Goal: Task Accomplishment & Management: Complete application form

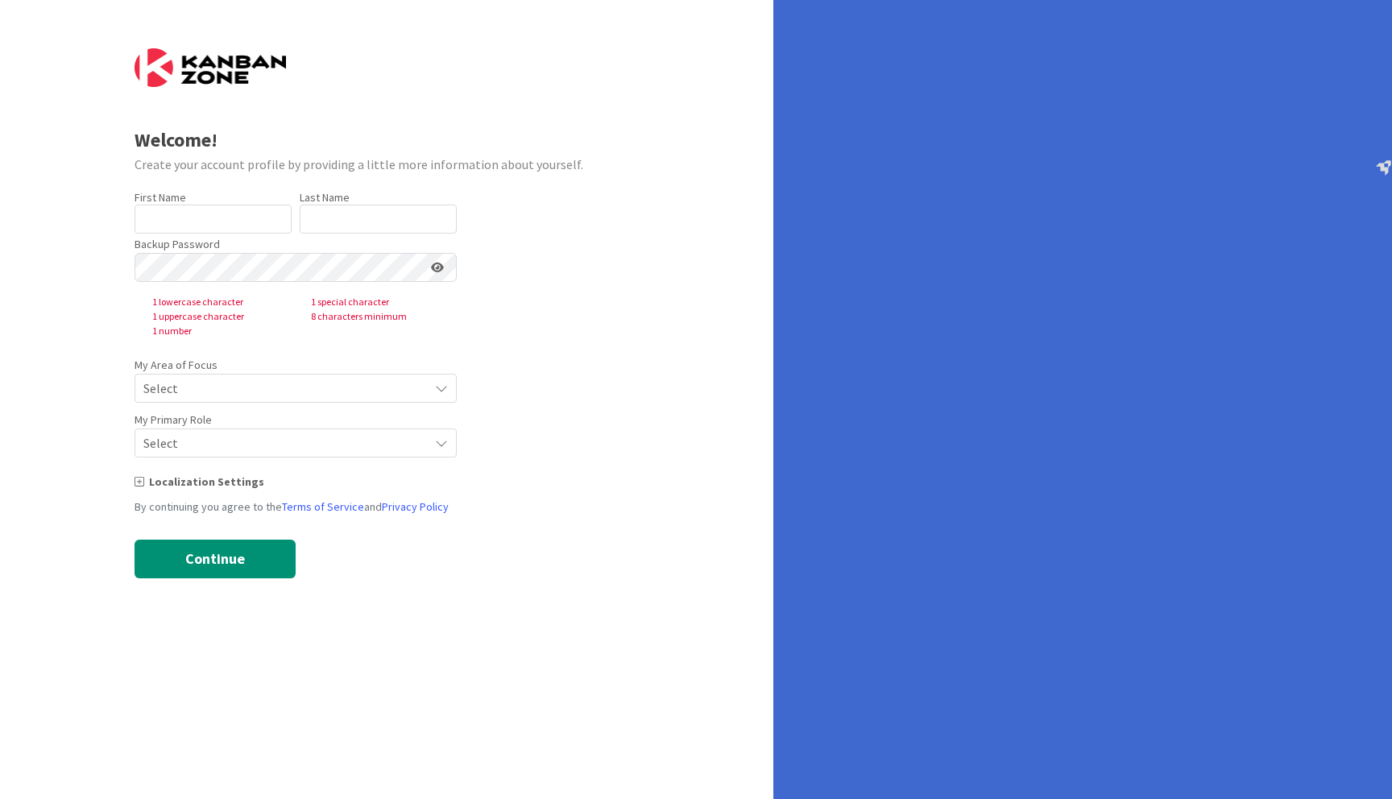
type input "[PERSON_NAME]"
type input "Goswami"
click at [230, 383] on span "Select" at bounding box center [281, 388] width 277 height 23
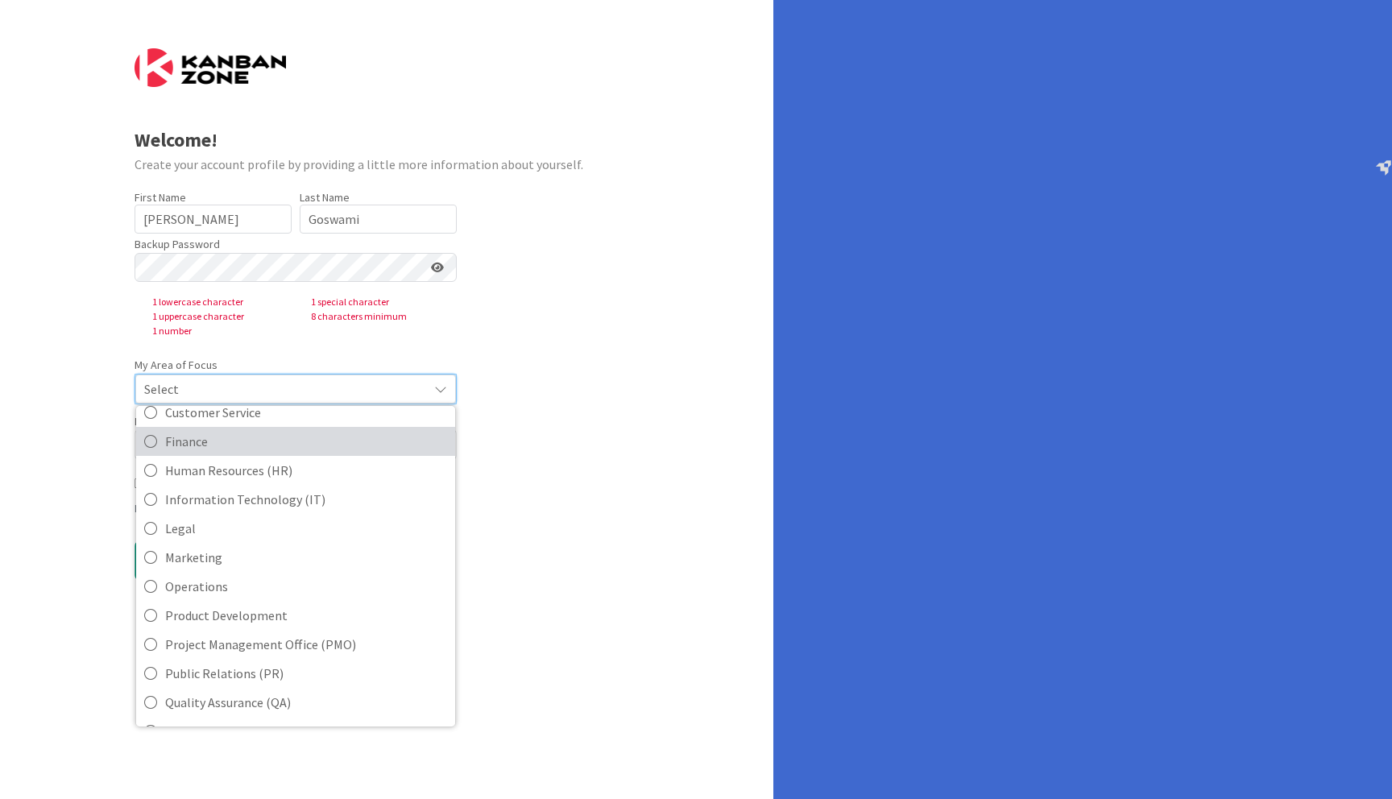
scroll to position [210, 0]
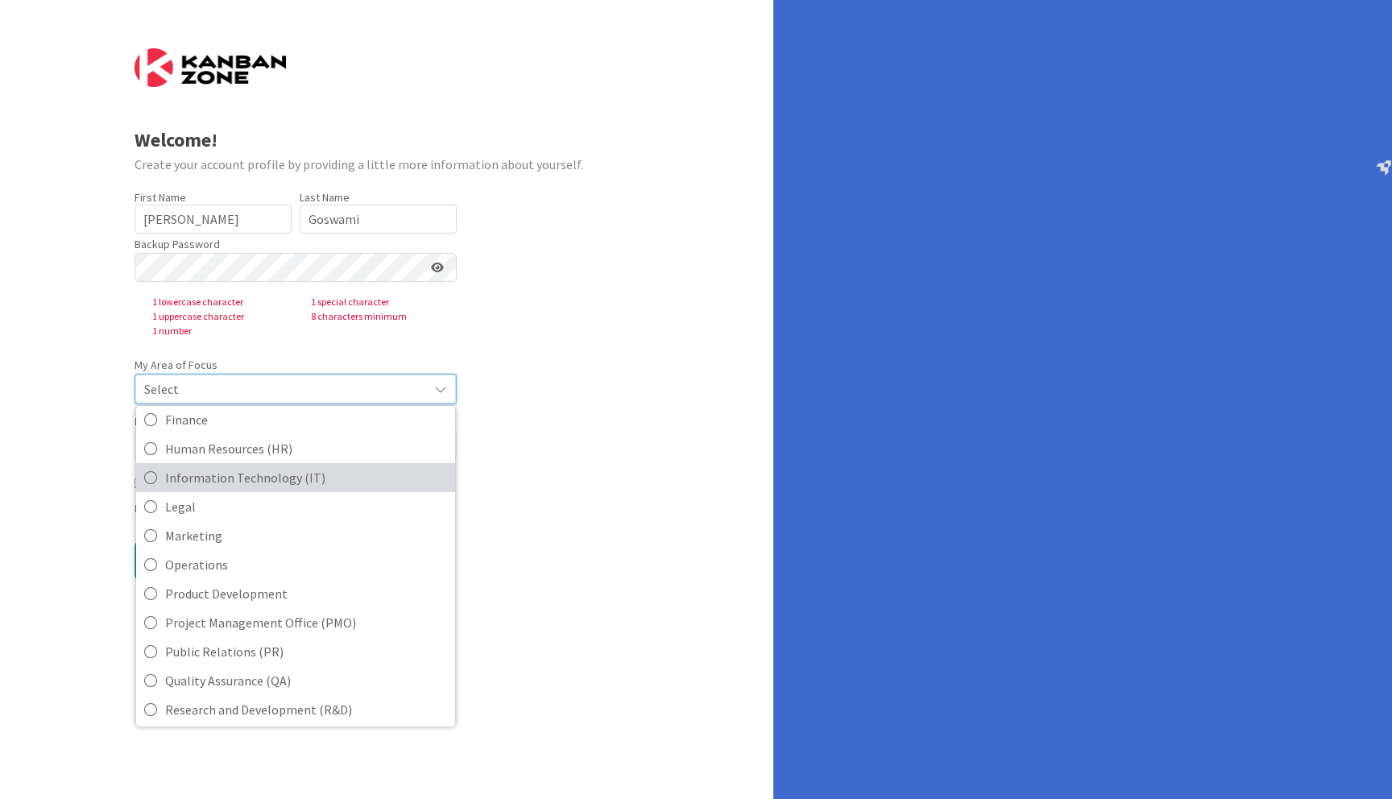
click at [351, 479] on span "Information Technology (IT)" at bounding box center [306, 478] width 282 height 24
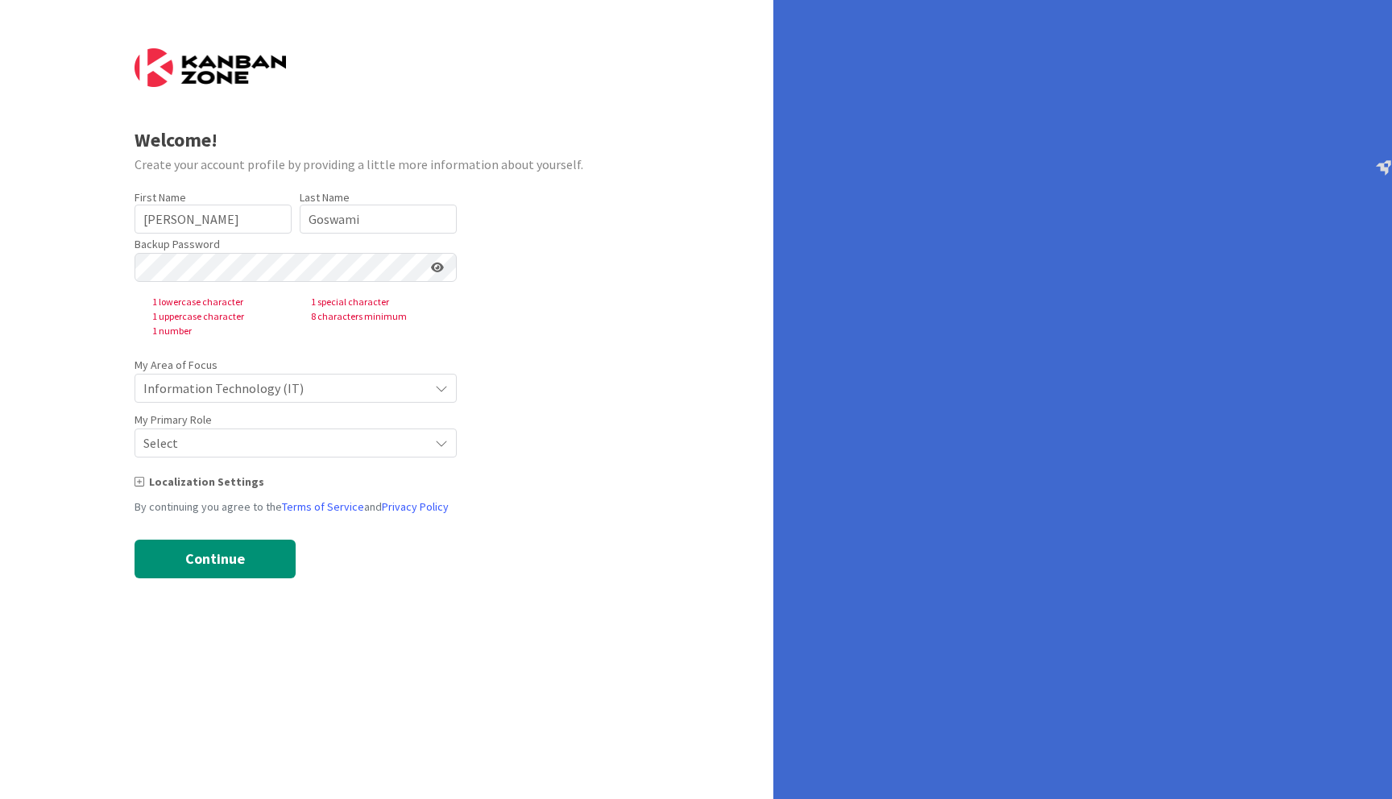
click at [235, 445] on span "Select" at bounding box center [281, 443] width 277 height 23
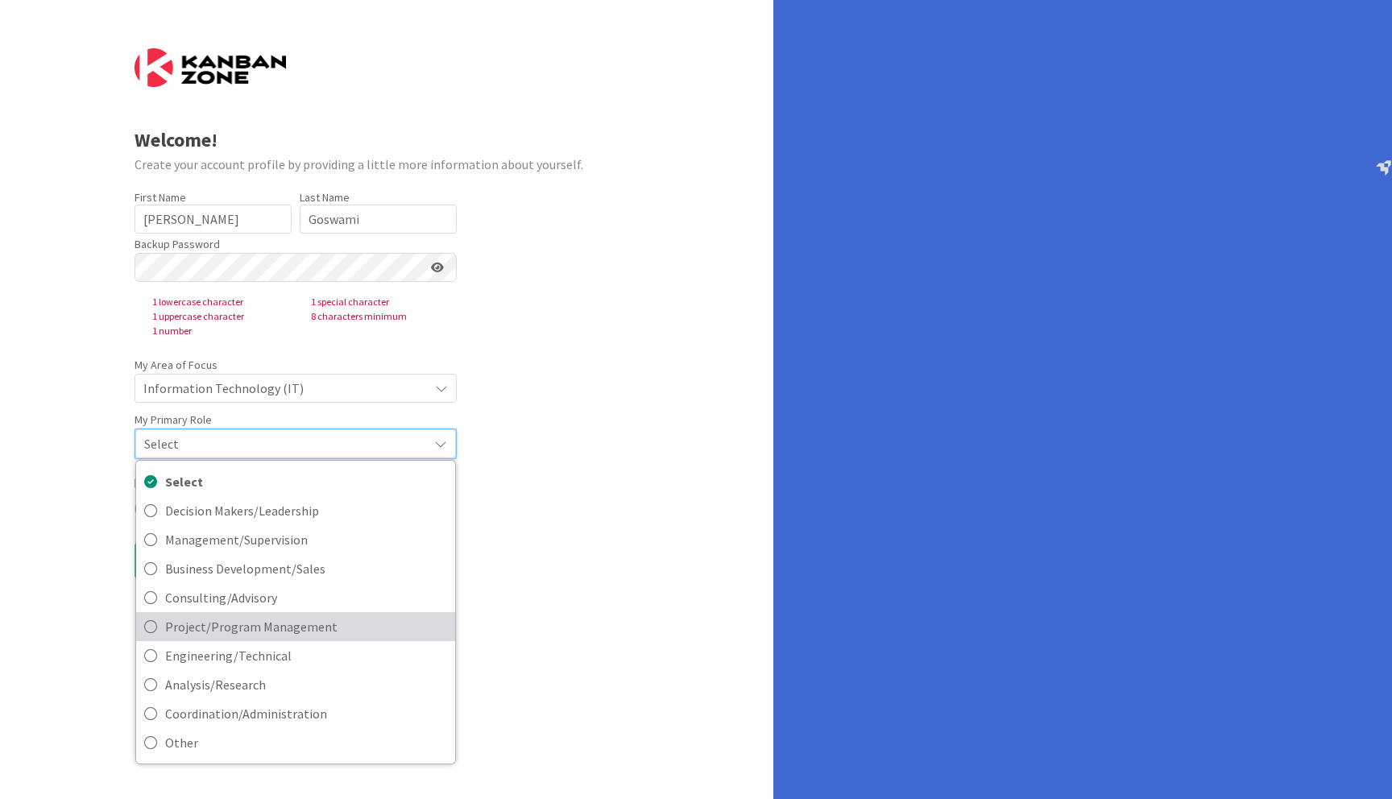
click at [245, 628] on span "Project/Program Management" at bounding box center [306, 627] width 282 height 24
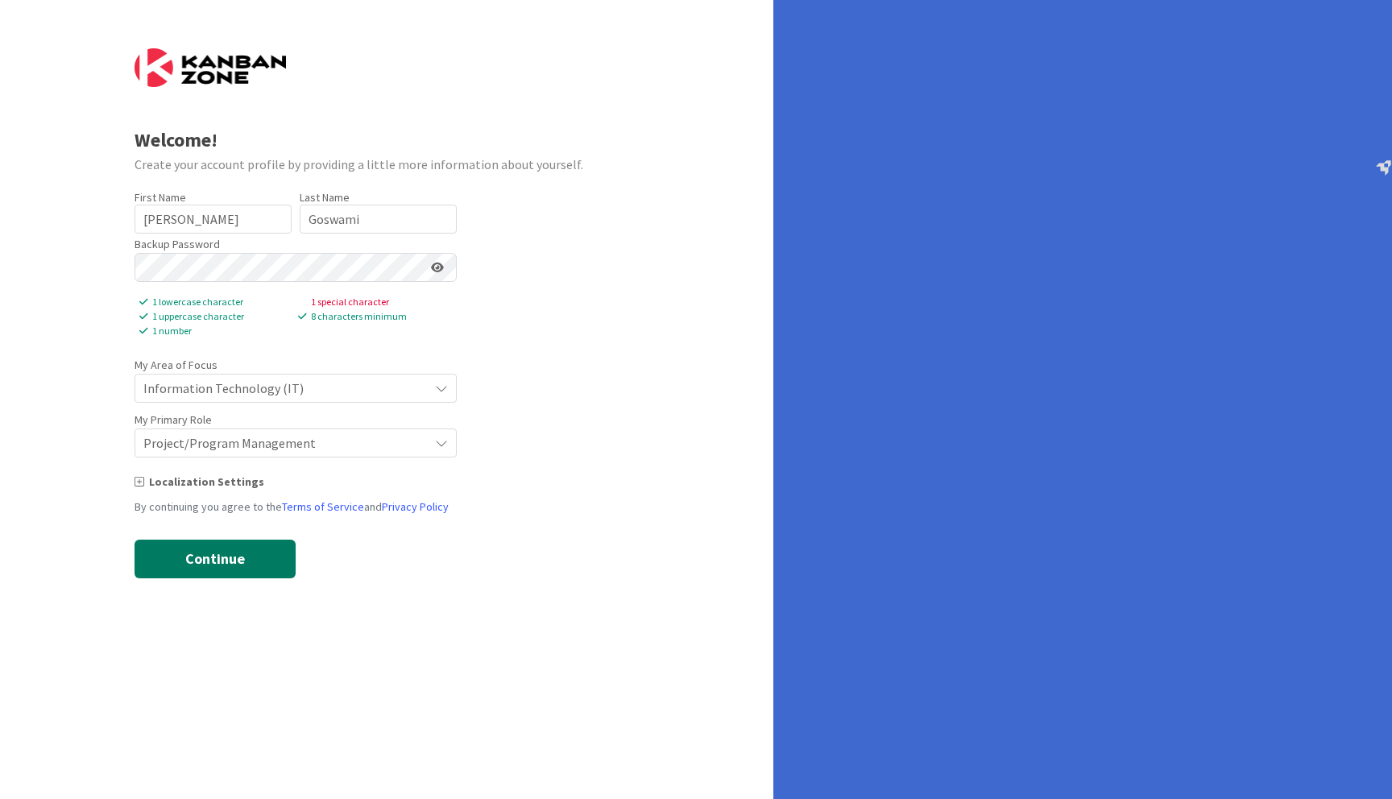
click at [234, 558] on button "Continue" at bounding box center [215, 559] width 161 height 39
